Goal: Task Accomplishment & Management: Manage account settings

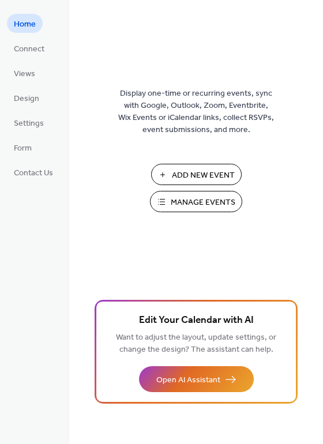
click at [182, 198] on span "Manage Events" at bounding box center [203, 203] width 65 height 12
click at [212, 205] on span "Manage Events" at bounding box center [203, 203] width 65 height 12
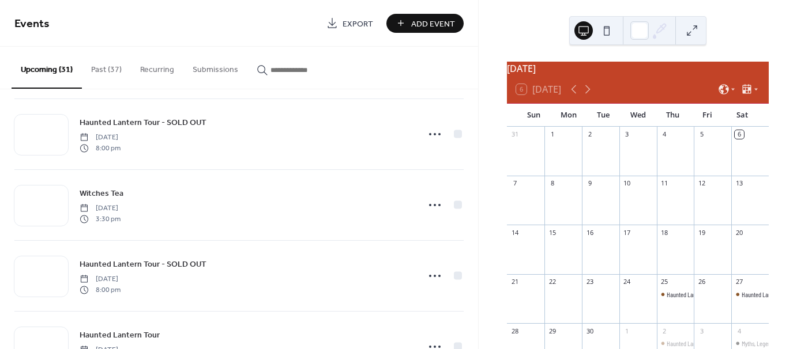
scroll to position [484, 0]
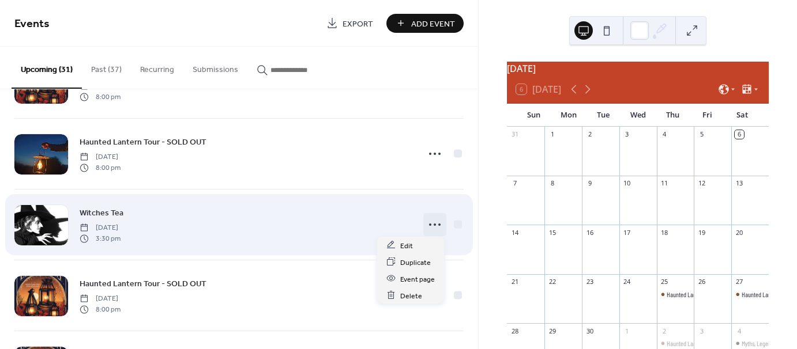
click at [430, 221] on icon at bounding box center [435, 225] width 18 height 18
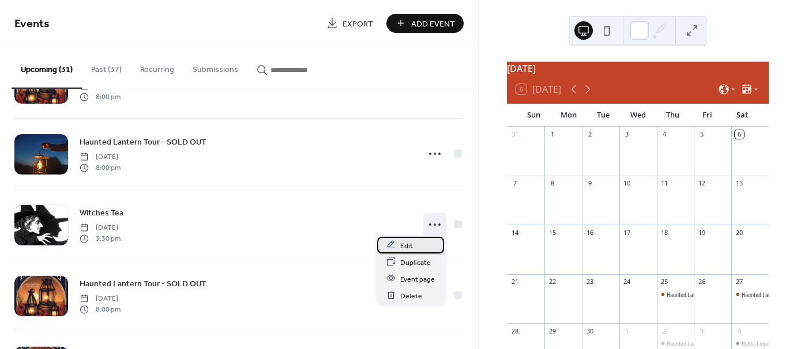
click at [408, 243] on span "Edit" at bounding box center [406, 246] width 13 height 12
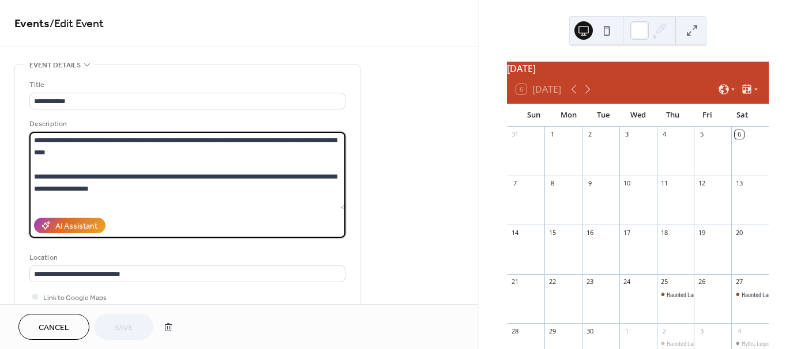
click at [341, 156] on textarea at bounding box center [187, 170] width 316 height 77
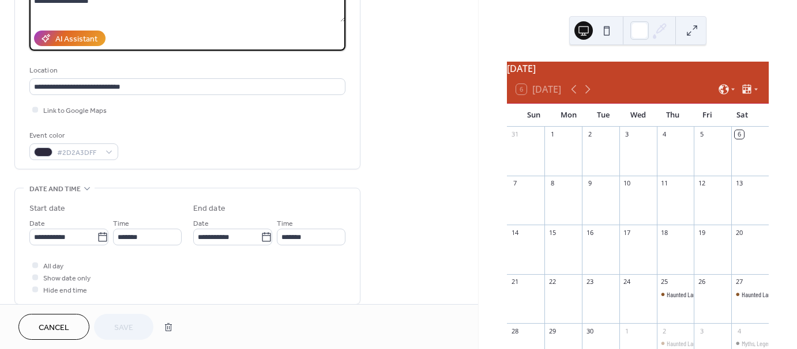
scroll to position [198, 0]
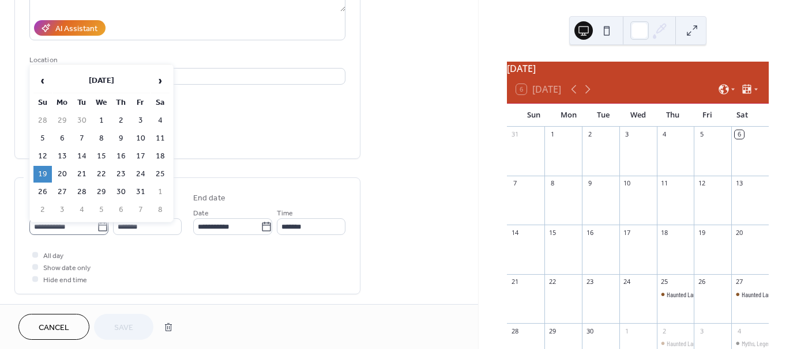
click at [101, 221] on icon at bounding box center [103, 227] width 12 height 12
click at [97, 221] on input "**********" at bounding box center [62, 227] width 67 height 17
click at [266, 98] on div "Link to Google Maps" at bounding box center [187, 99] width 316 height 12
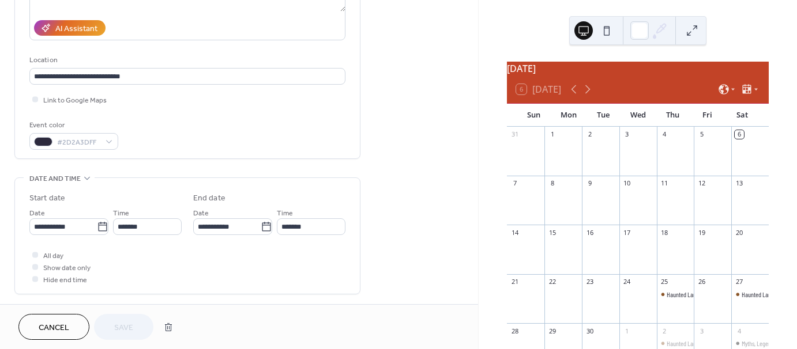
click at [67, 327] on span "Cancel" at bounding box center [54, 328] width 31 height 12
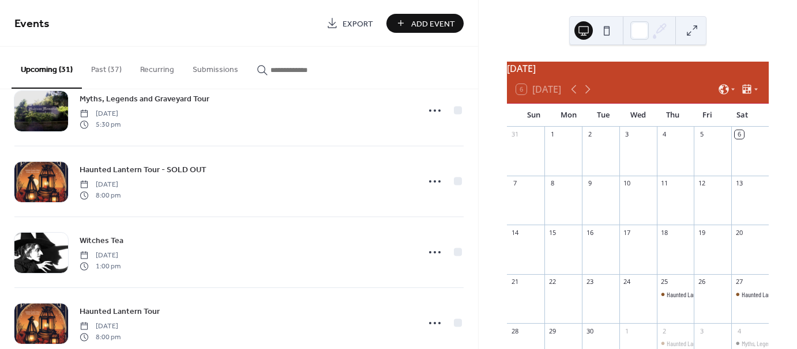
scroll to position [248, 0]
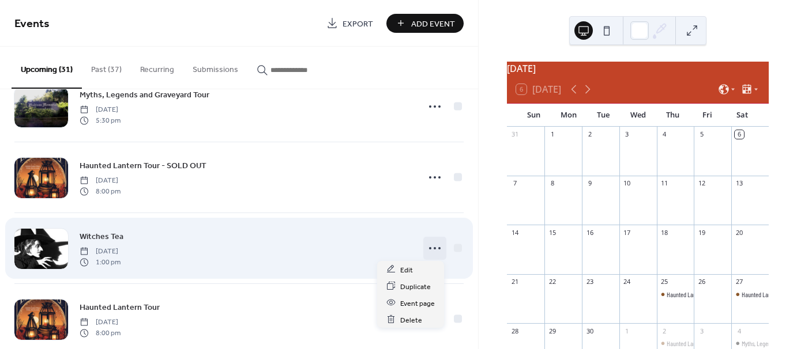
click at [432, 249] on icon at bounding box center [435, 248] width 18 height 18
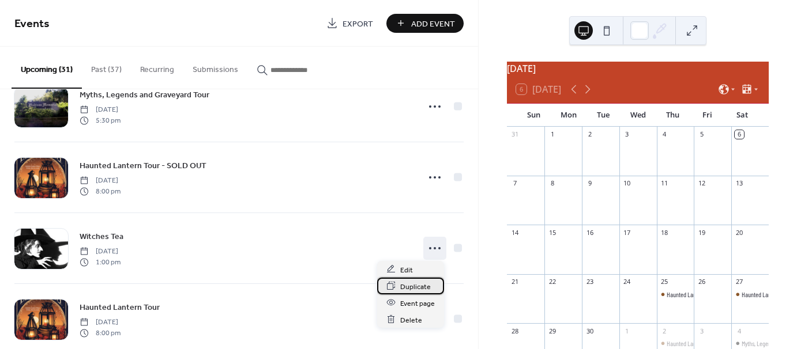
click at [405, 291] on span "Duplicate" at bounding box center [415, 287] width 31 height 12
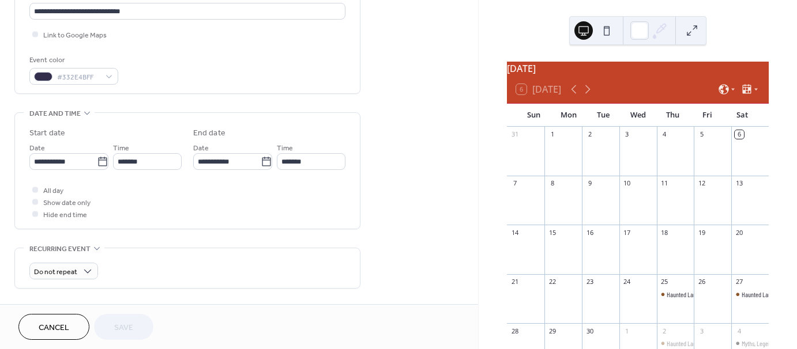
scroll to position [268, 0]
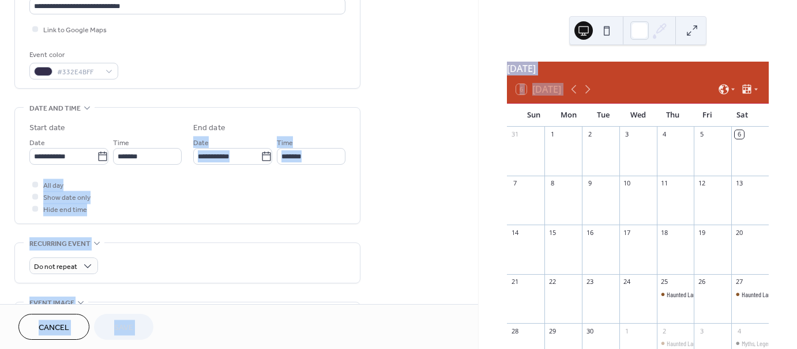
drag, startPoint x: 478, startPoint y: 115, endPoint x: 475, endPoint y: 121, distance: 6.4
click at [475, 121] on div "**********" at bounding box center [398, 174] width 797 height 349
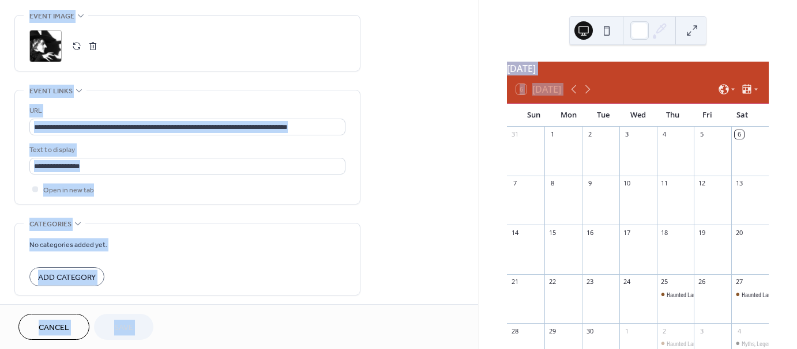
scroll to position [600, 0]
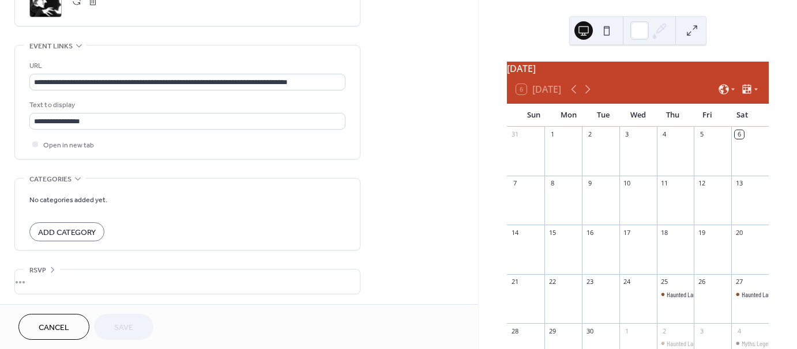
click at [110, 336] on div "Cancel Save" at bounding box center [85, 327] width 135 height 26
drag, startPoint x: 110, startPoint y: 336, endPoint x: 88, endPoint y: 334, distance: 22.0
click at [106, 336] on div "Cancel Save" at bounding box center [85, 327] width 135 height 26
click at [52, 325] on span "Cancel" at bounding box center [54, 328] width 31 height 12
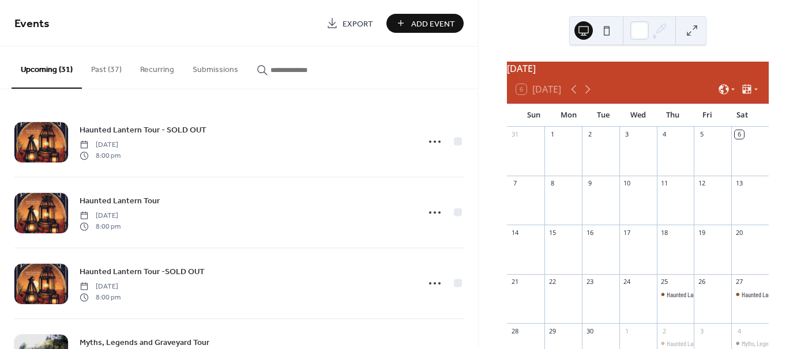
drag, startPoint x: 475, startPoint y: 104, endPoint x: 482, endPoint y: 151, distance: 47.8
click at [482, 151] on div "Events Export Add Event Upcoming (31) Past (37) Recurring Submissions Haunted L…" at bounding box center [398, 174] width 797 height 349
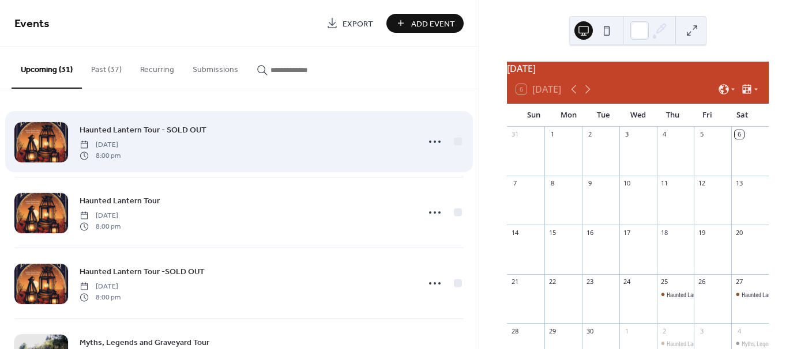
click at [383, 129] on div "Haunted Lantern Tour - SOLD OUT [DATE] 8:00 pm" at bounding box center [246, 141] width 332 height 37
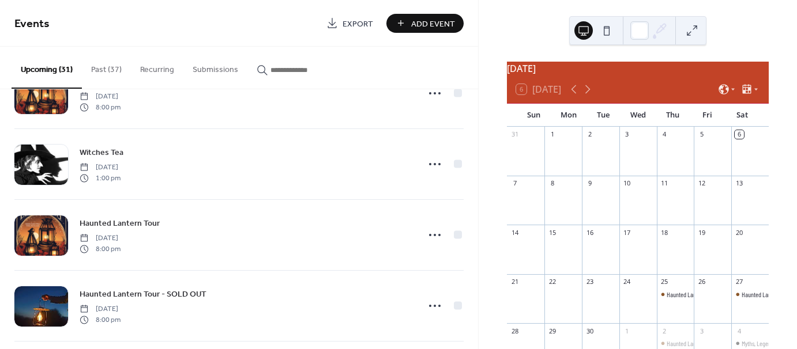
scroll to position [336, 0]
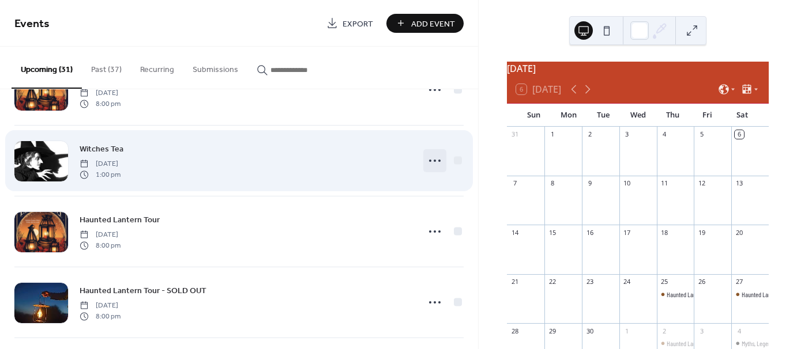
click at [426, 159] on icon at bounding box center [435, 161] width 18 height 18
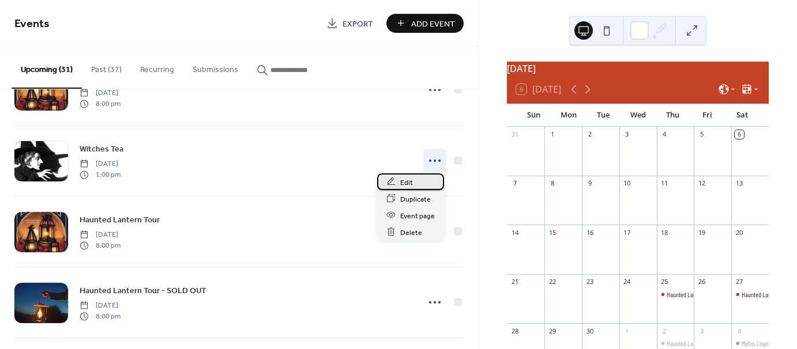
click at [402, 180] on span "Edit" at bounding box center [406, 182] width 13 height 12
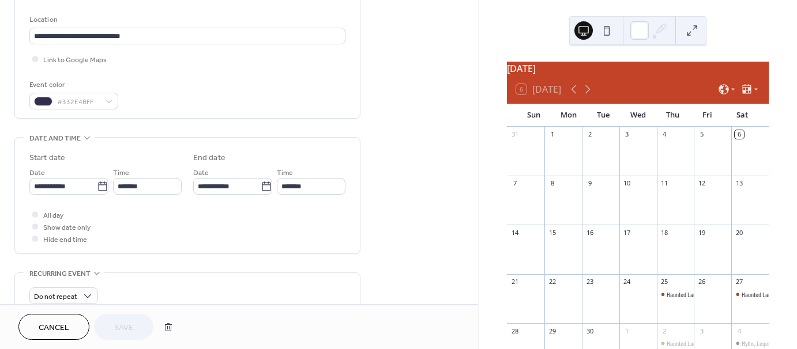
scroll to position [242, 0]
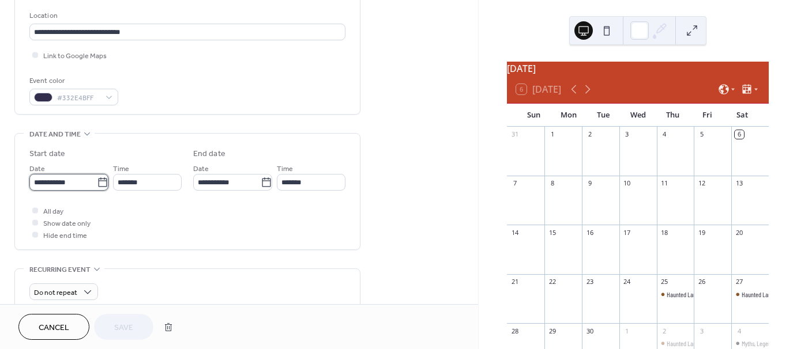
click at [82, 185] on input "**********" at bounding box center [62, 182] width 67 height 17
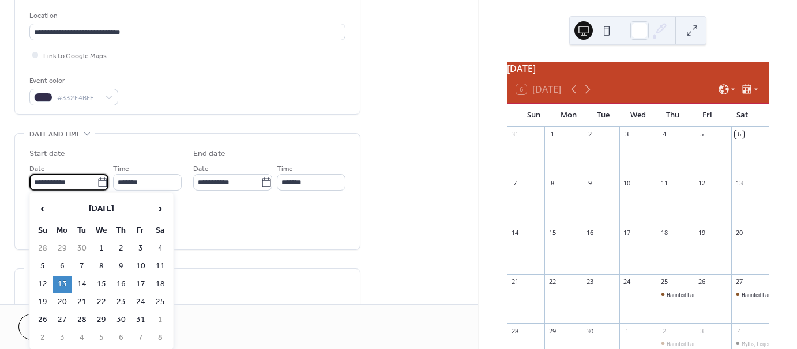
click at [42, 298] on td "19" at bounding box center [42, 302] width 18 height 17
type input "**********"
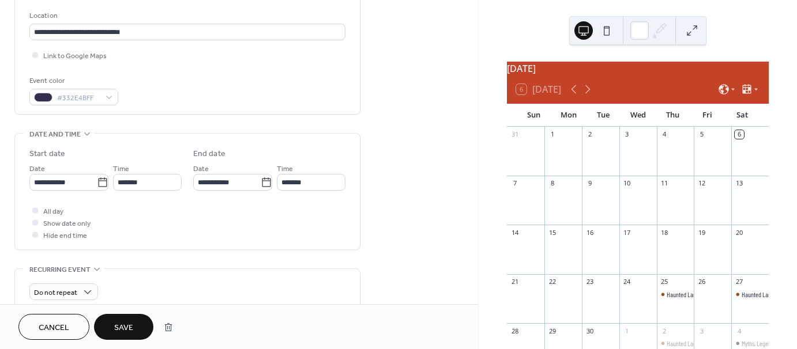
click at [122, 325] on span "Save" at bounding box center [123, 328] width 19 height 12
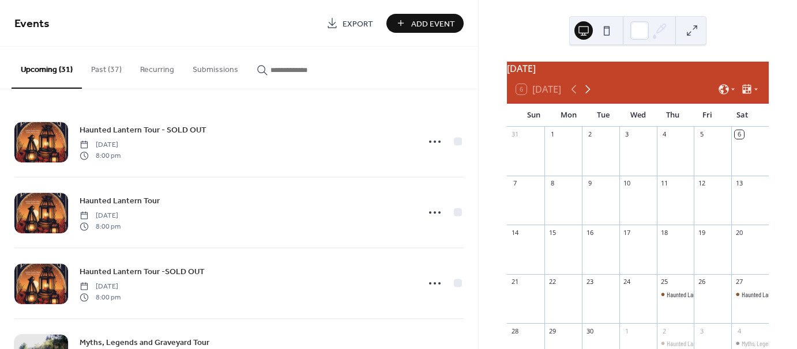
click at [586, 94] on icon at bounding box center [588, 89] width 14 height 14
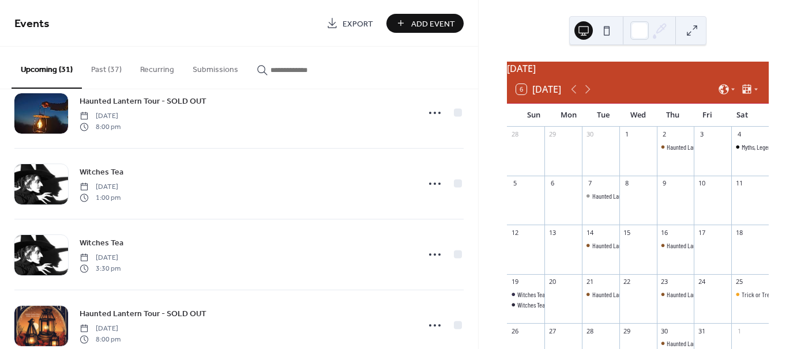
scroll to position [458, 0]
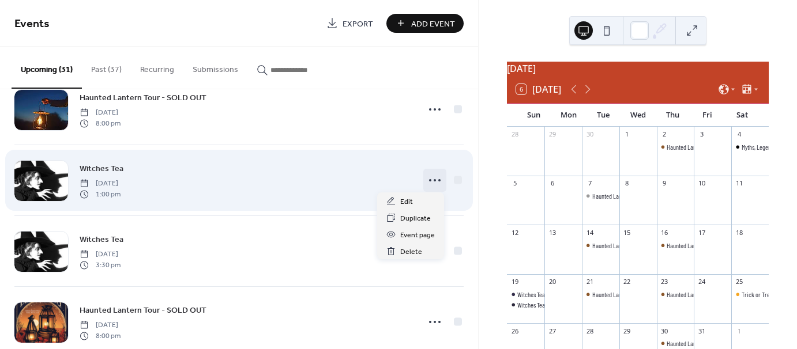
click at [426, 178] on icon at bounding box center [435, 180] width 18 height 18
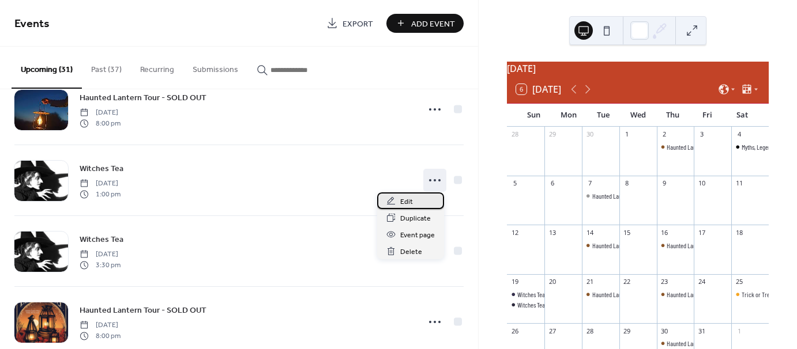
click at [404, 198] on span "Edit" at bounding box center [406, 202] width 13 height 12
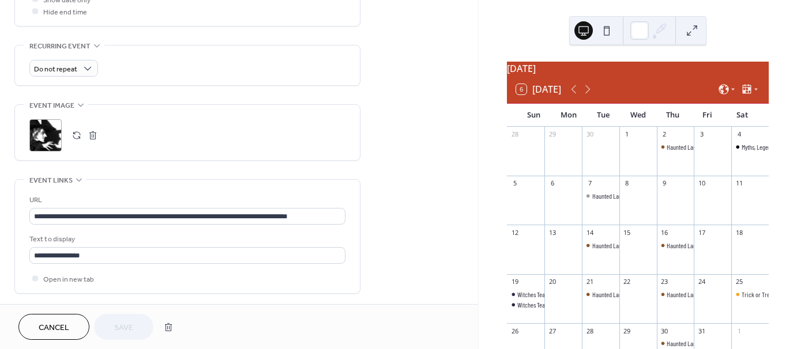
scroll to position [471, 0]
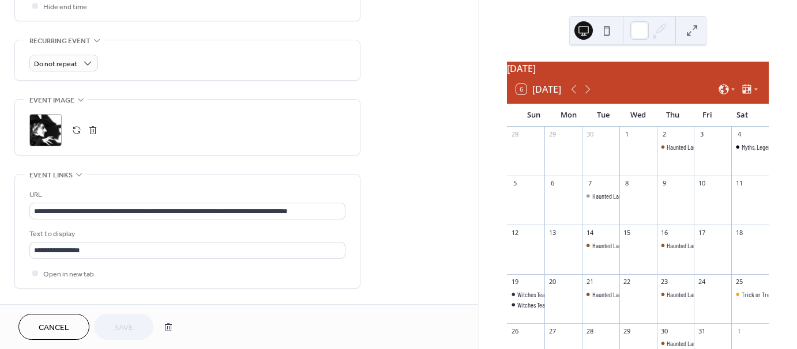
click at [57, 331] on span "Cancel" at bounding box center [54, 328] width 31 height 12
